Goal: Entertainment & Leisure: Consume media (video, audio)

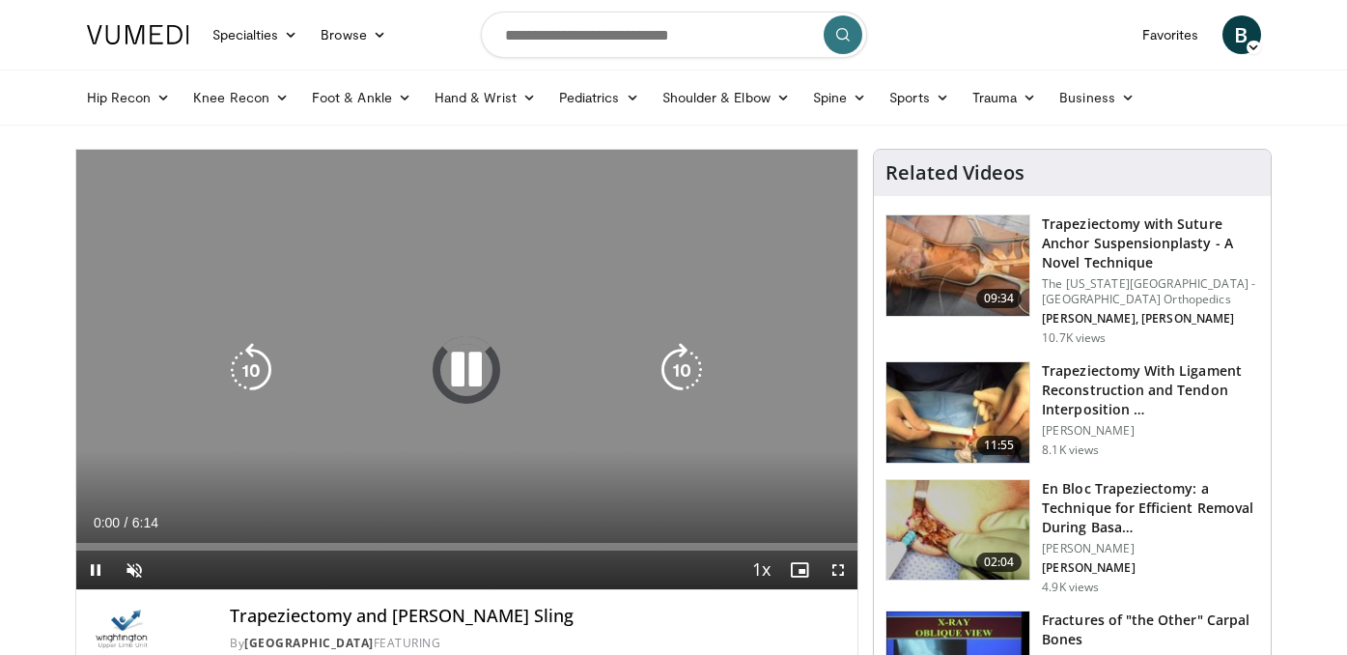
click at [458, 368] on icon "Video Player" at bounding box center [466, 370] width 54 height 54
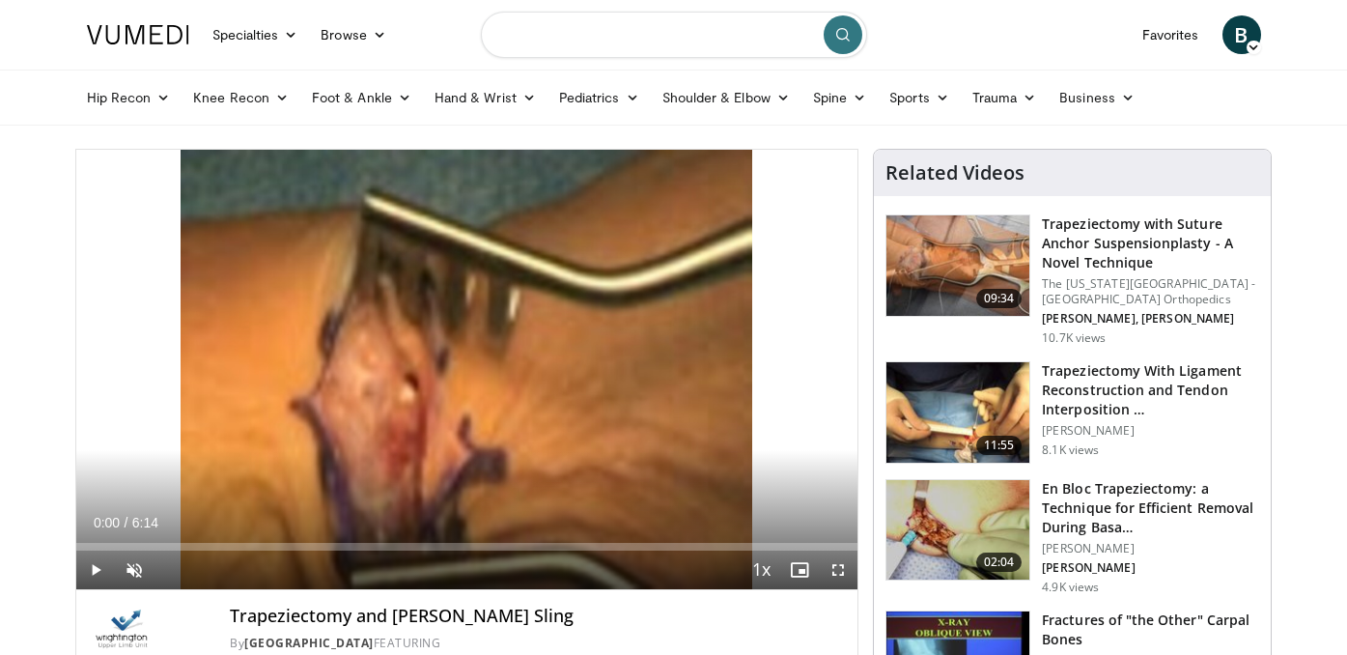
click at [553, 38] on input "Search topics, interventions" at bounding box center [674, 35] width 386 height 46
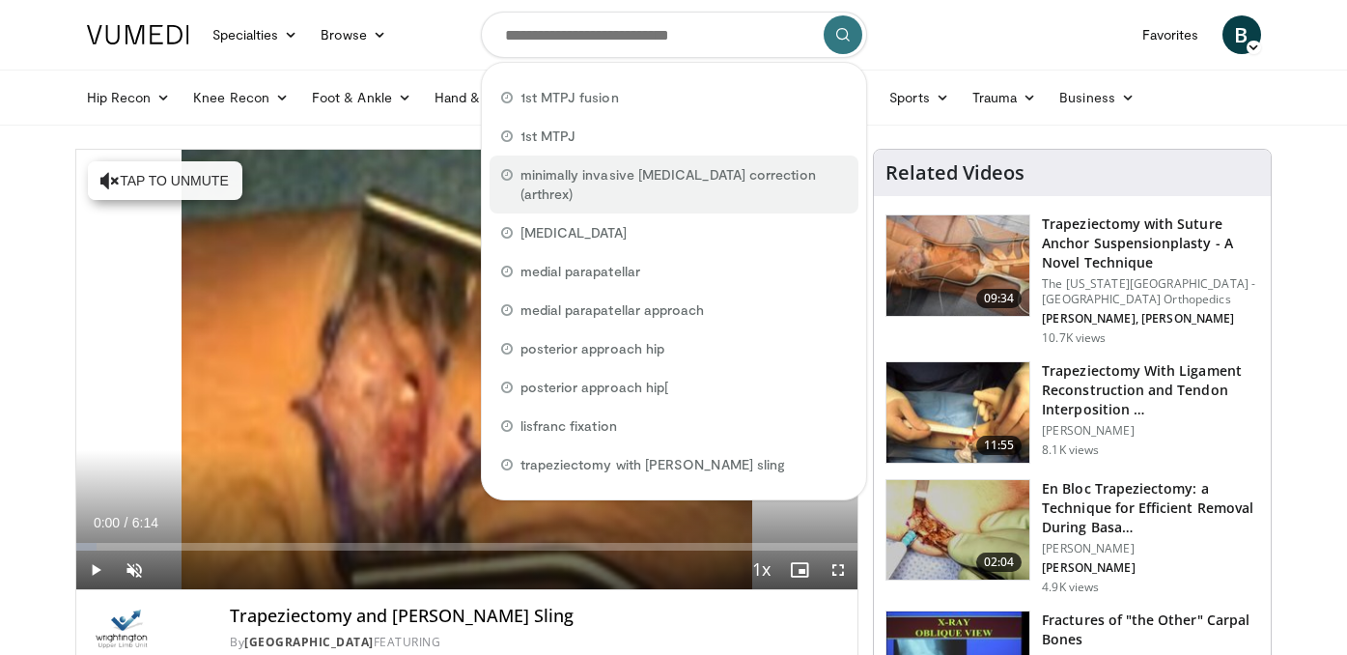
click at [612, 169] on span "minimally invasive bunion correction (arthrex)" at bounding box center [684, 184] width 326 height 39
type input "**********"
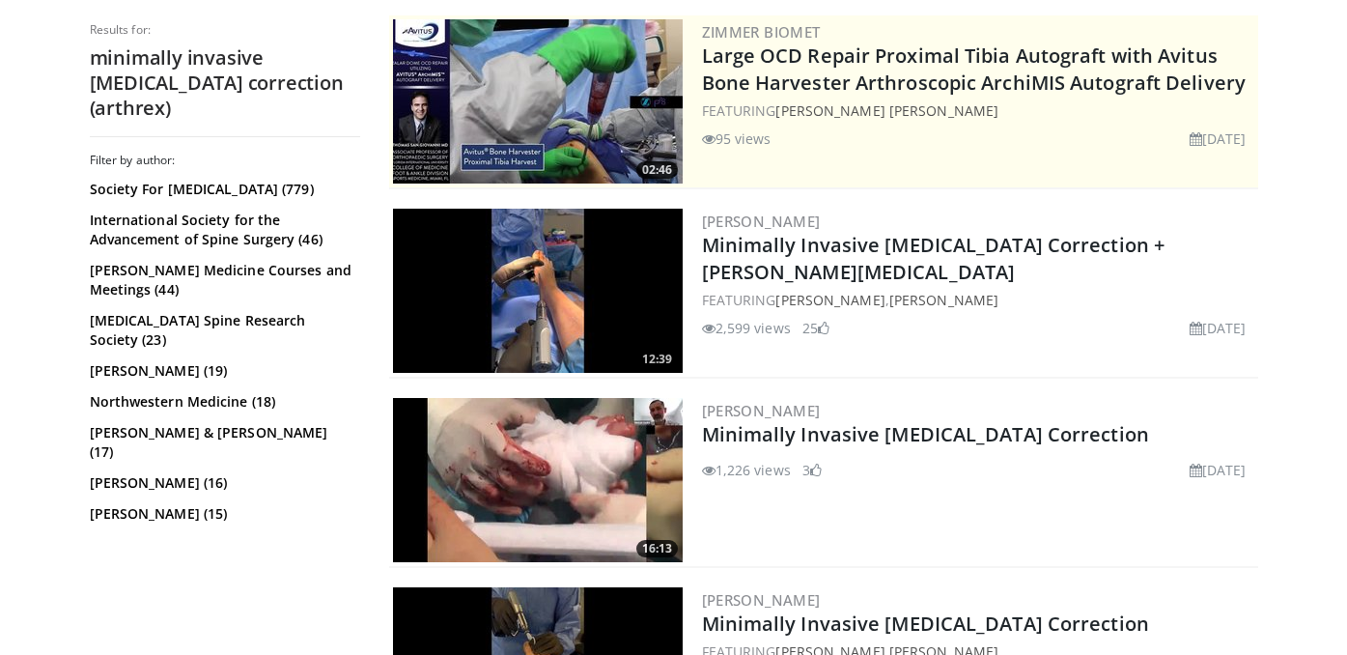
scroll to position [400, 0]
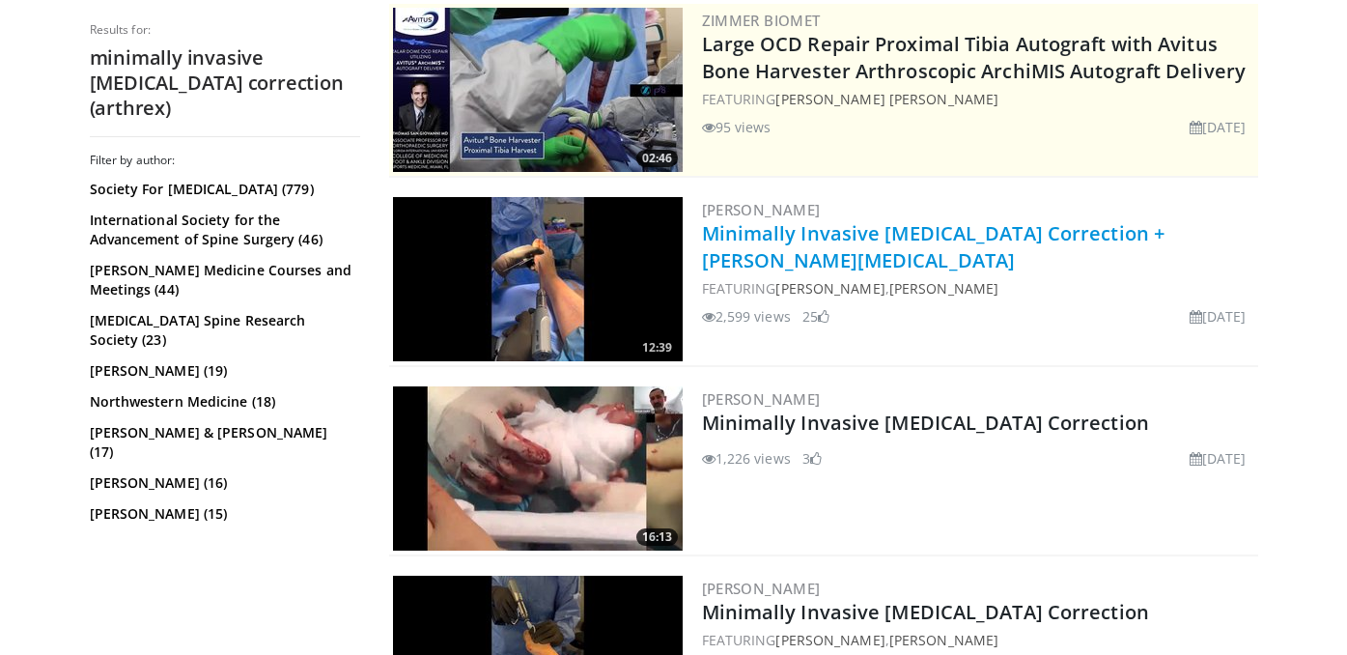
click at [855, 240] on link "Minimally Invasive Bunion Correction + Akin Osteotomy" at bounding box center [934, 246] width 464 height 53
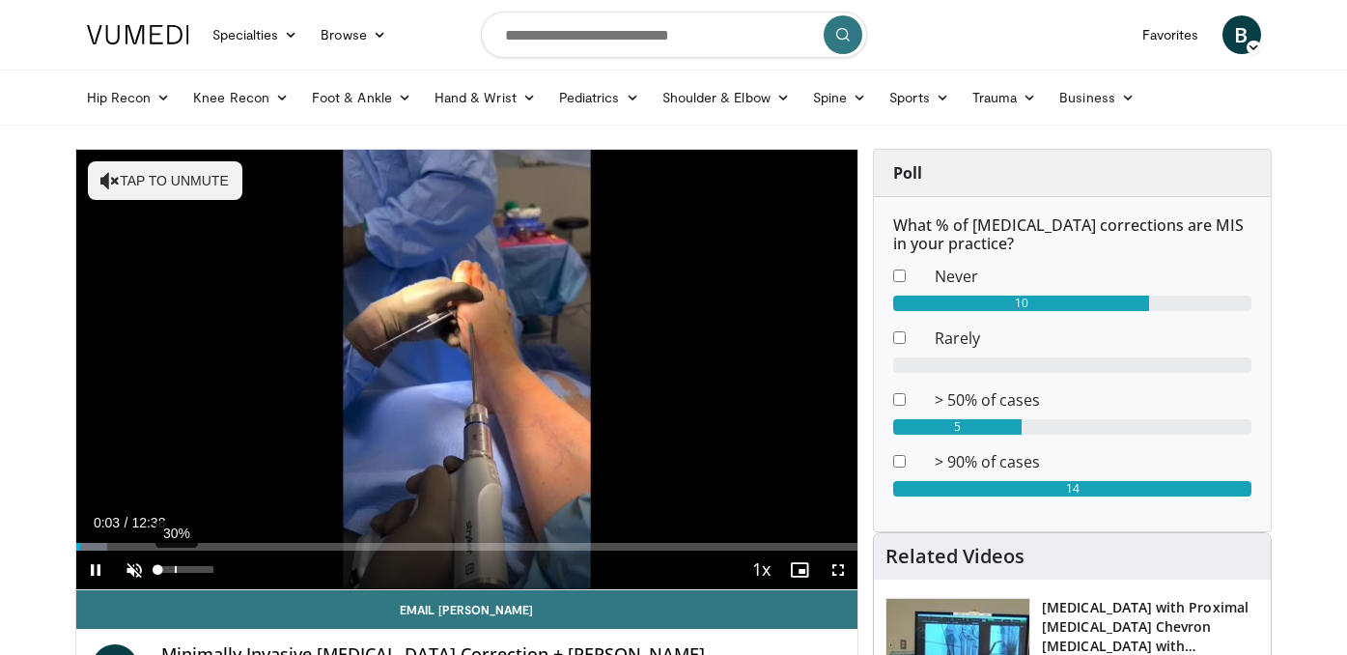
click at [174, 566] on div "30%" at bounding box center [185, 569] width 55 height 7
click at [196, 566] on div "65%" at bounding box center [185, 569] width 55 height 7
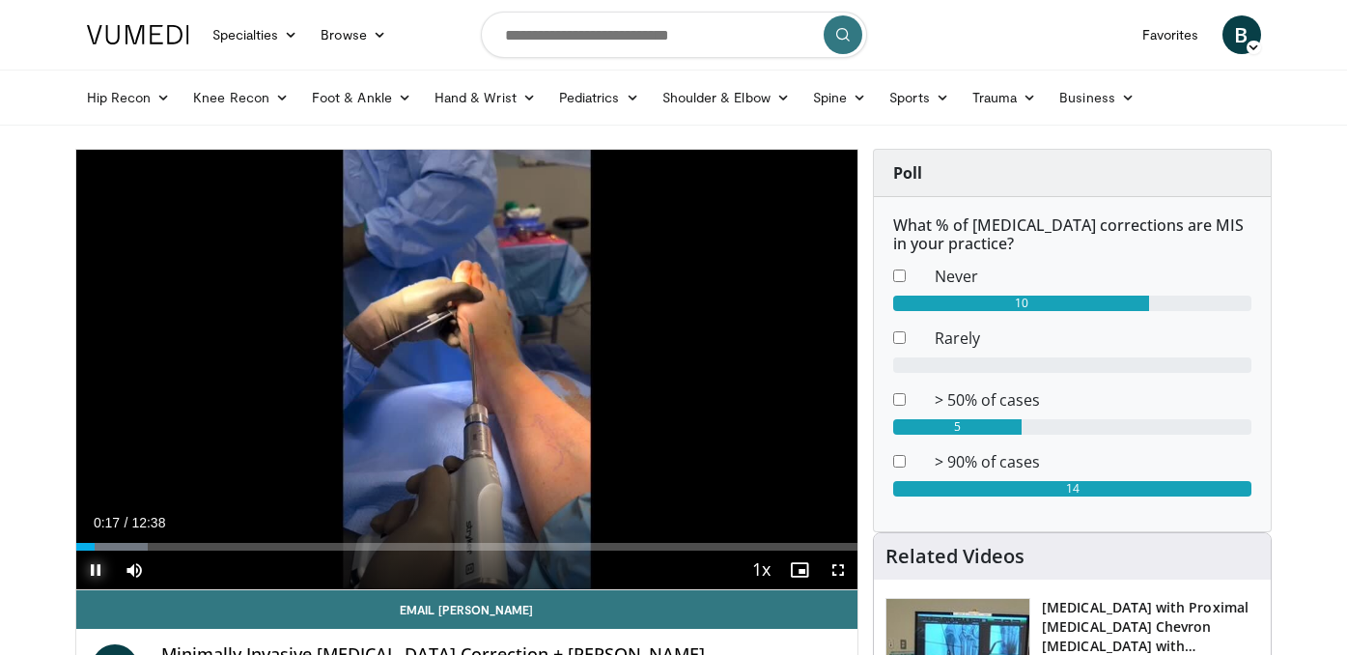
click at [90, 570] on span "Video Player" at bounding box center [95, 570] width 39 height 39
